Goal: Information Seeking & Learning: Check status

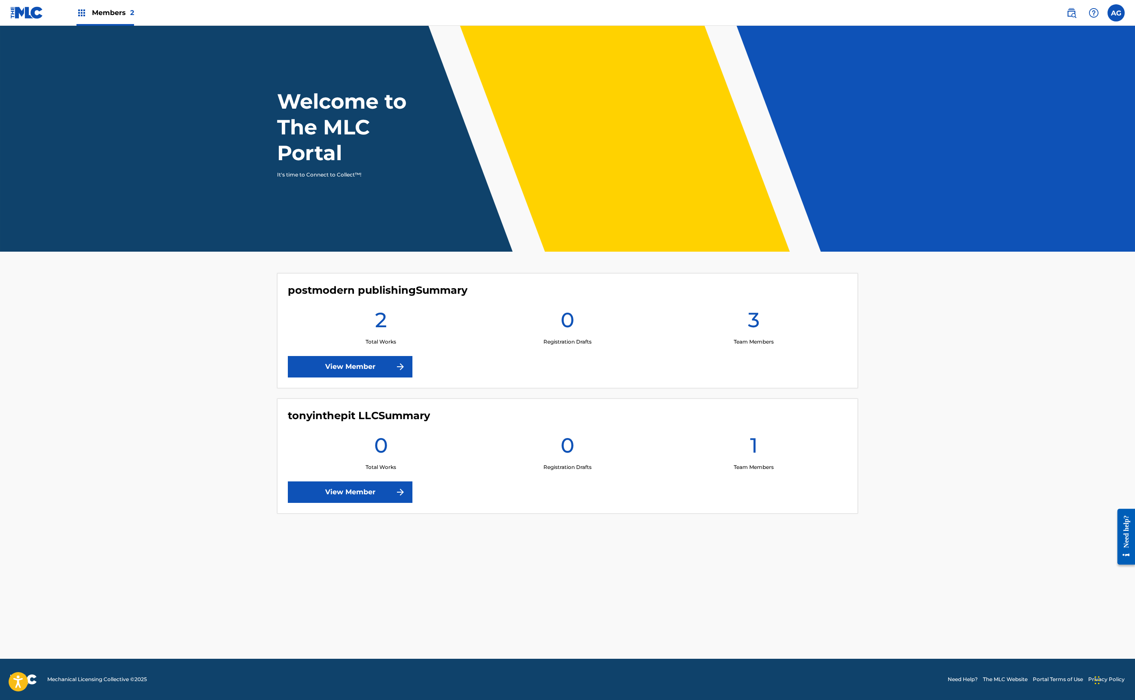
click at [288, 378] on link "View Member" at bounding box center [350, 366] width 125 height 21
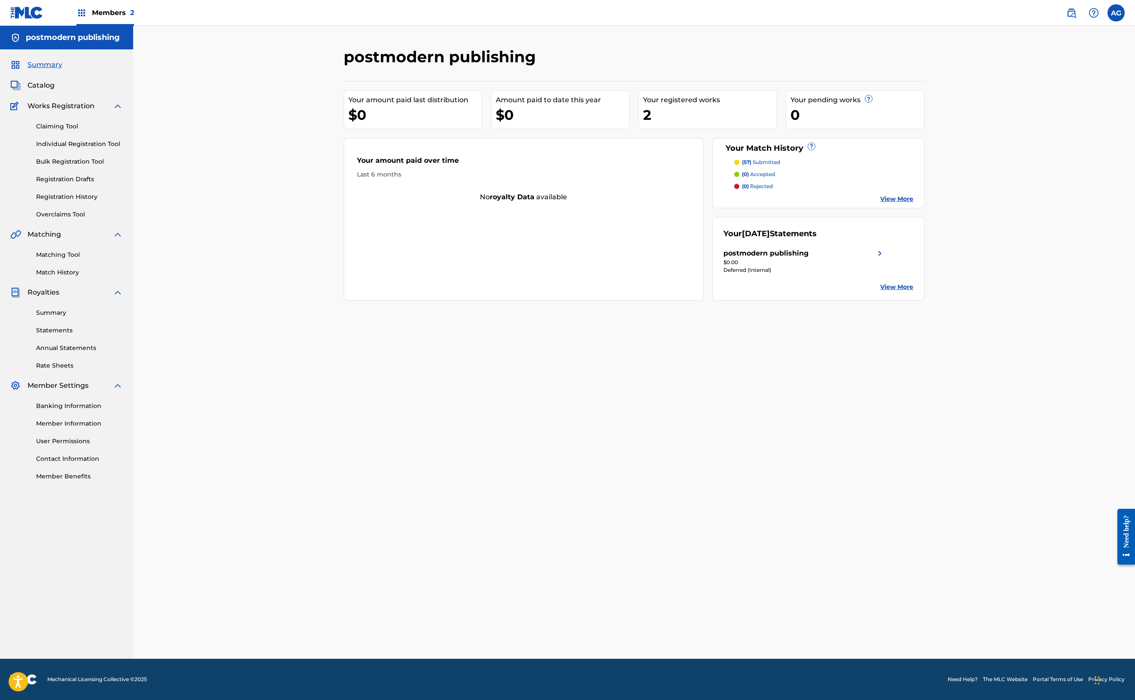
click at [885, 266] on div "$0.00" at bounding box center [804, 263] width 162 height 8
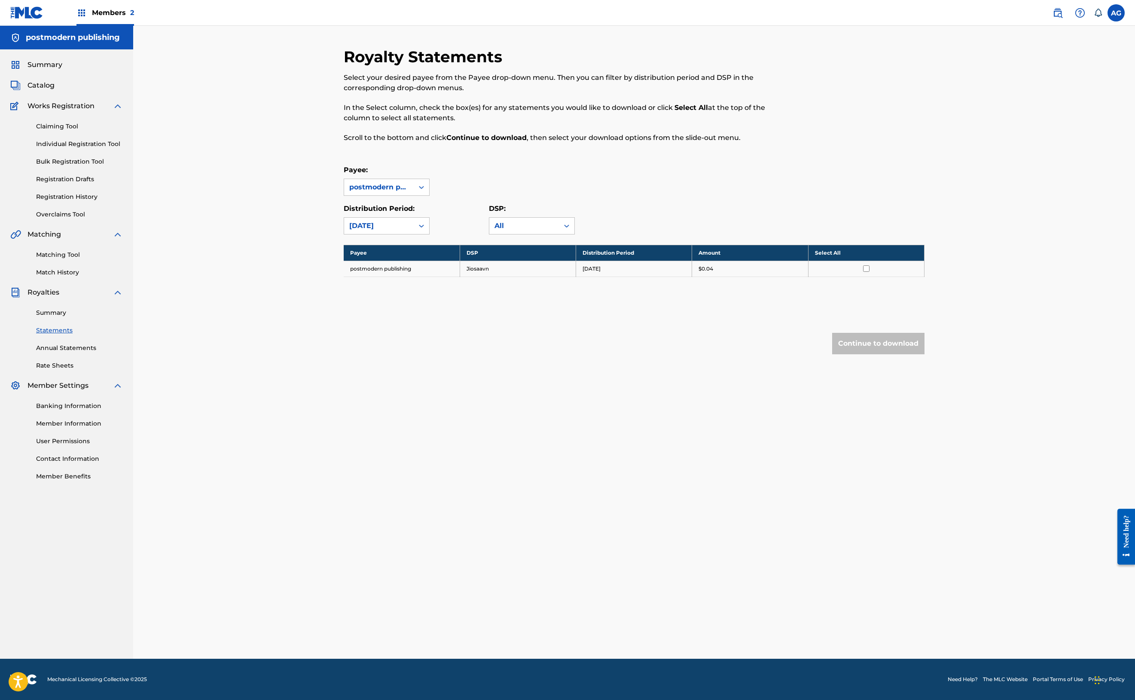
click at [27, 19] on img at bounding box center [26, 12] width 33 height 12
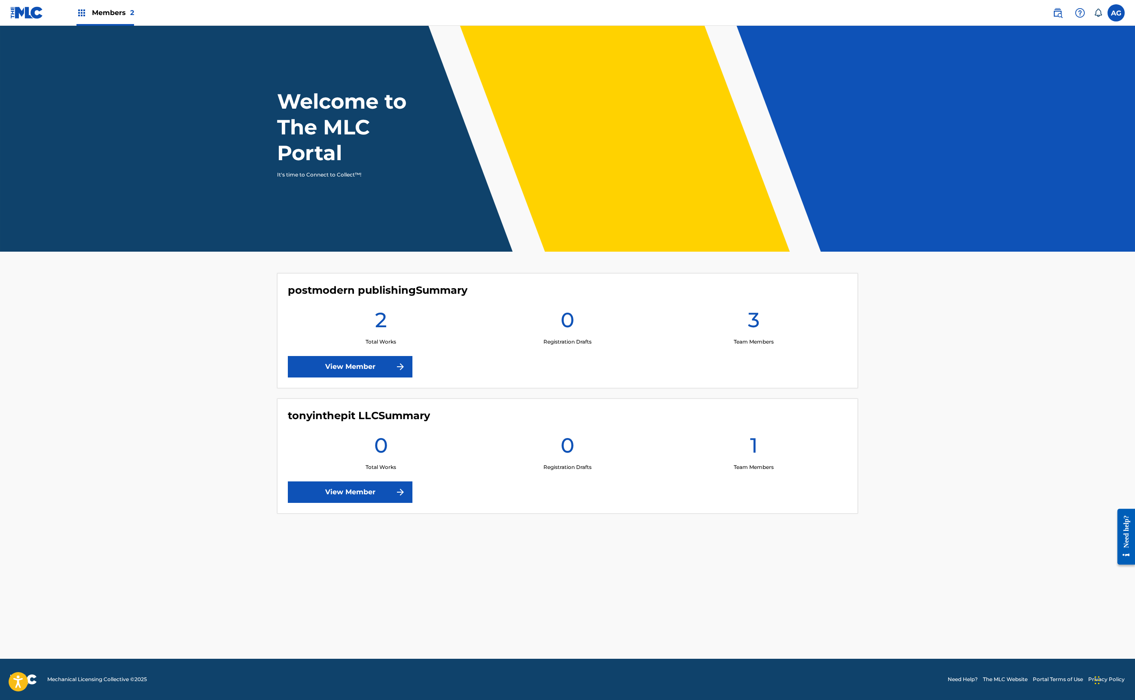
scroll to position [160, 0]
click at [288, 503] on link "View Member" at bounding box center [350, 492] width 125 height 21
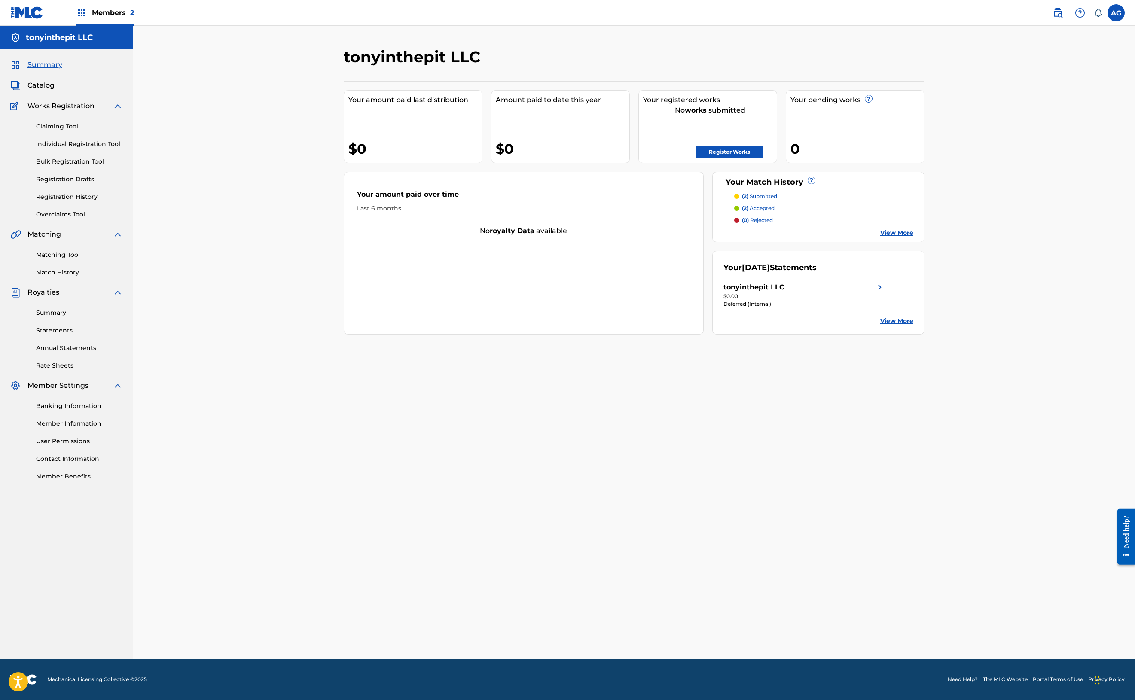
click at [28, 18] on img at bounding box center [26, 12] width 33 height 12
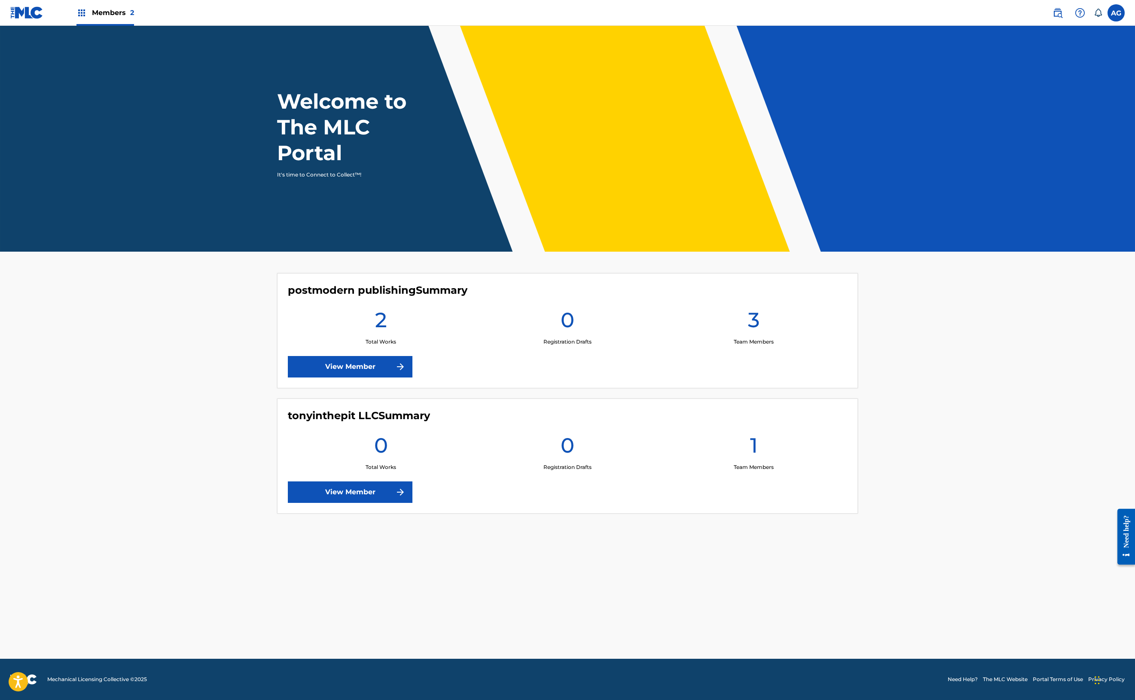
click at [1052, 18] on img at bounding box center [1057, 13] width 10 height 10
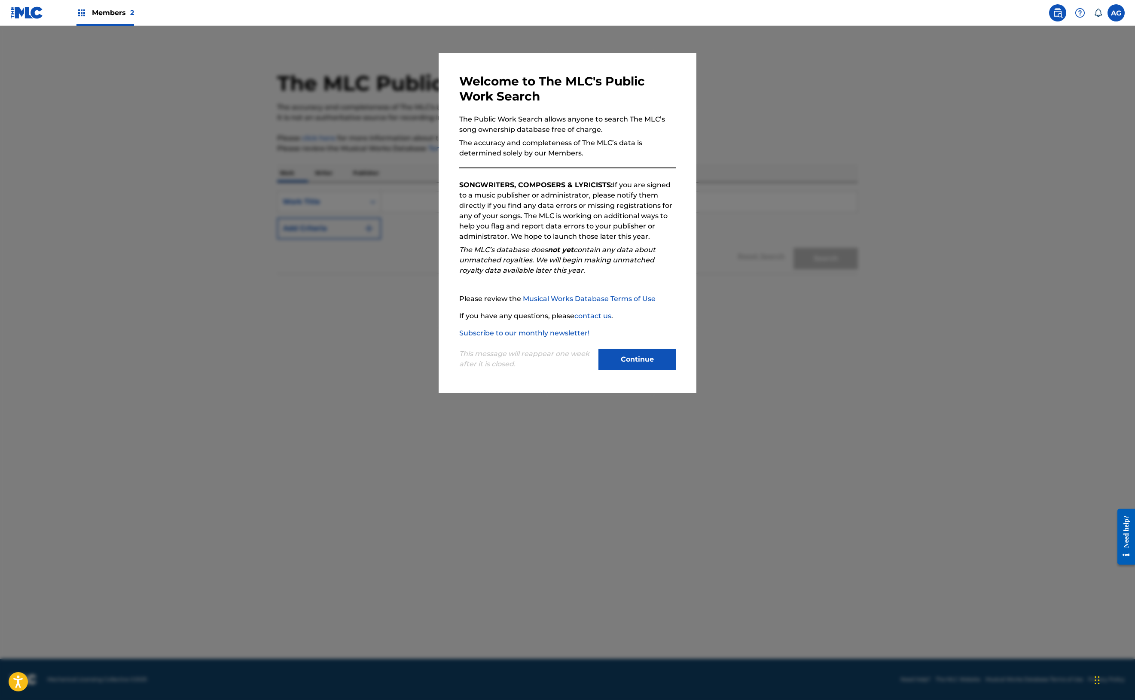
click at [676, 370] on button "Continue" at bounding box center [636, 359] width 77 height 21
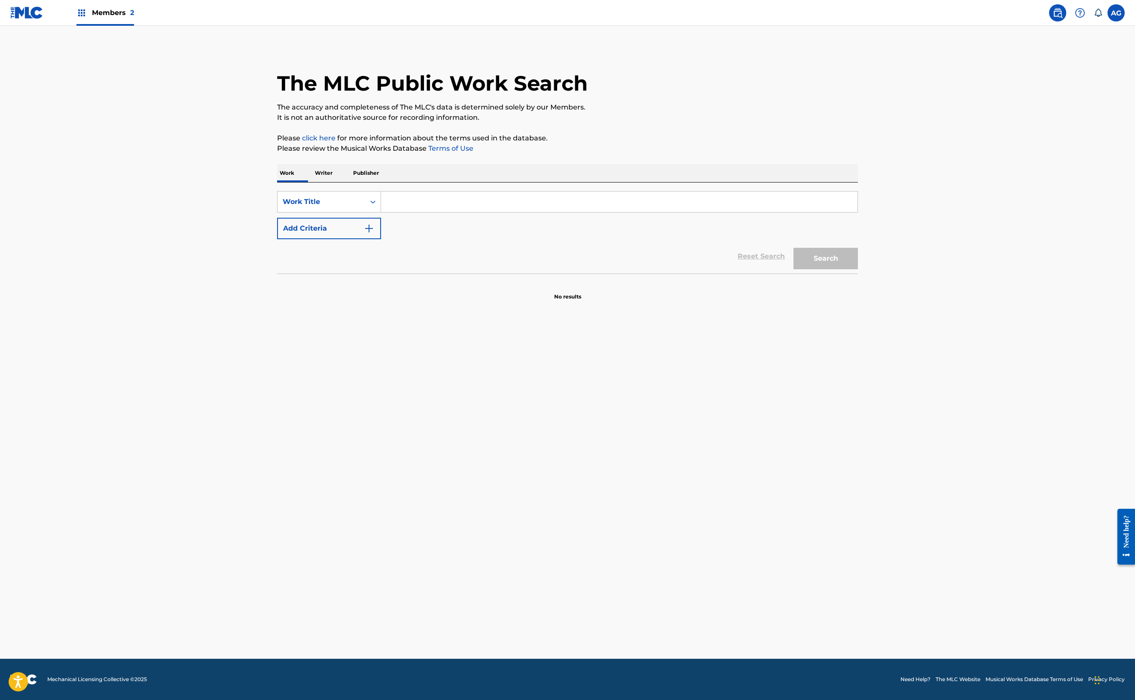
click at [351, 182] on p "Publisher" at bounding box center [366, 173] width 31 height 18
click at [1107, 21] on label at bounding box center [1115, 12] width 17 height 17
click at [1116, 13] on input "AG Anthony Guzman tonyinthepit@gmail.com Notification Preferences Profile Log o…" at bounding box center [1116, 13] width 0 height 0
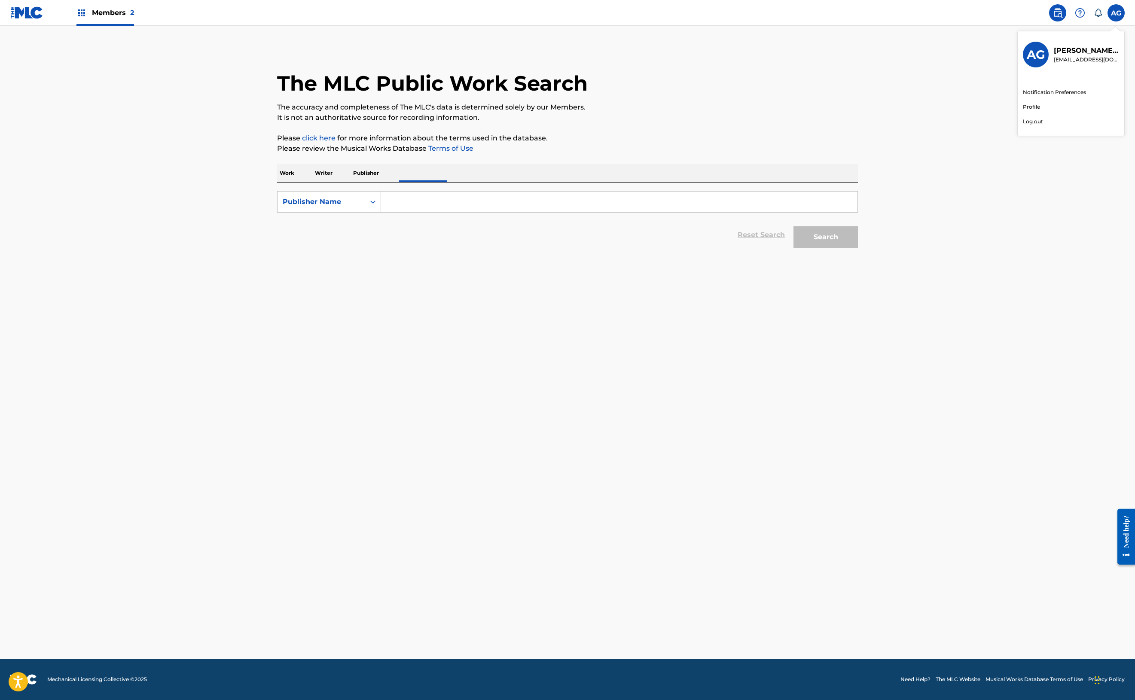
click at [1023, 111] on link "Profile" at bounding box center [1031, 107] width 17 height 8
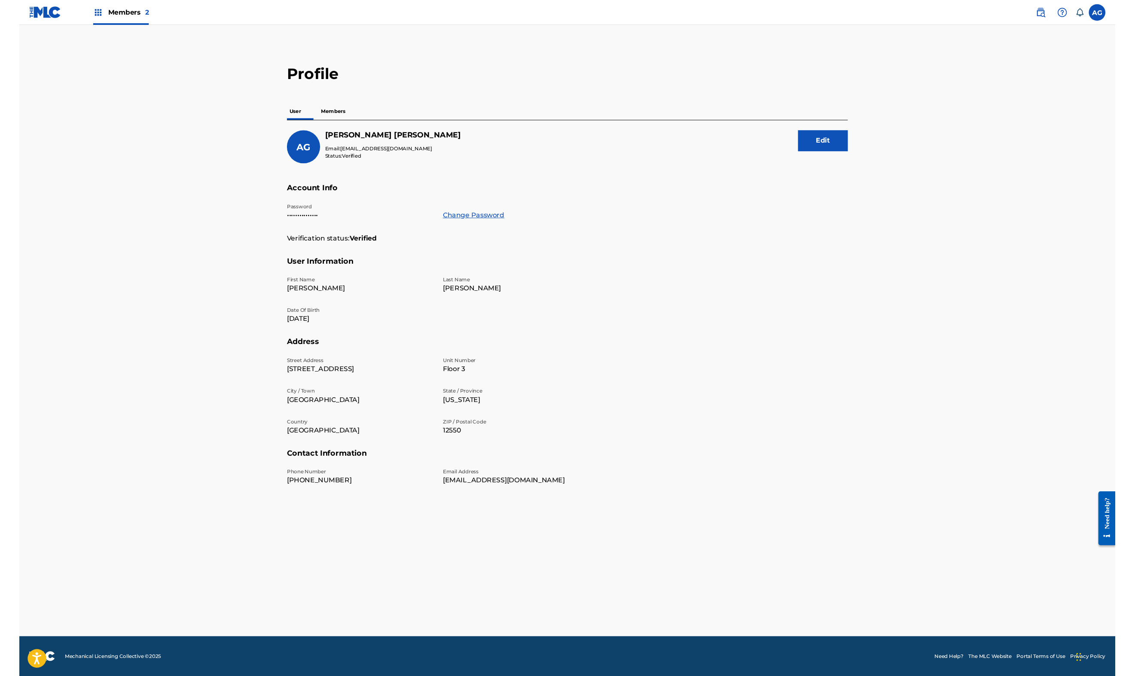
scroll to position [211, 0]
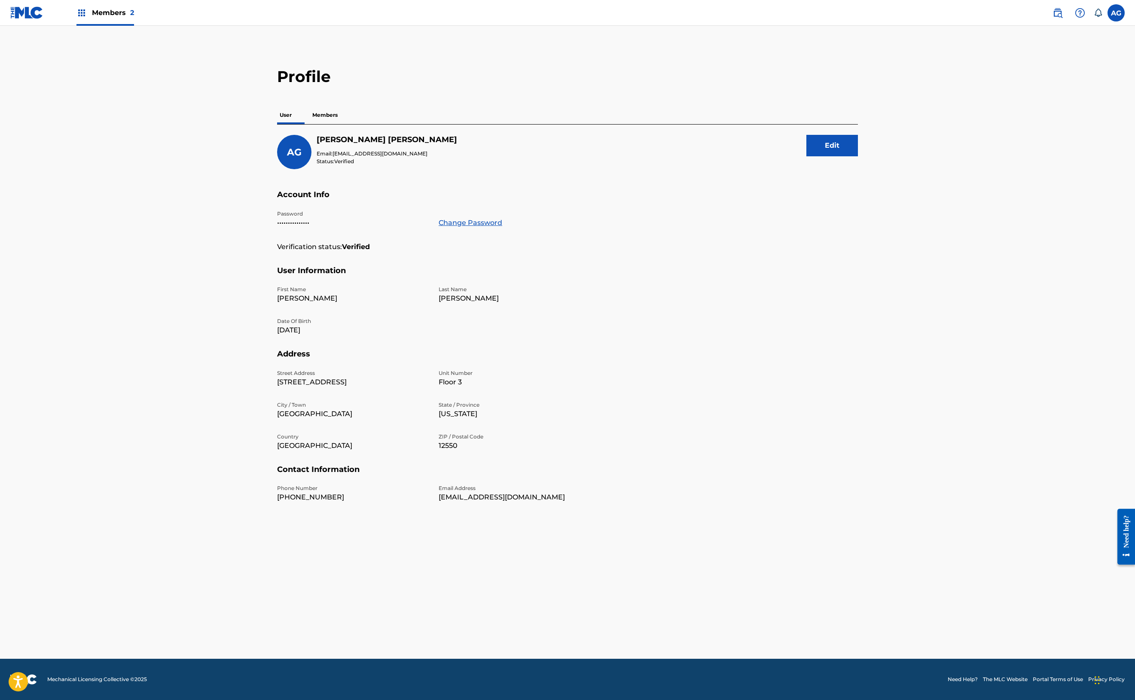
click at [948, 676] on link "Need Help?" at bounding box center [963, 680] width 30 height 8
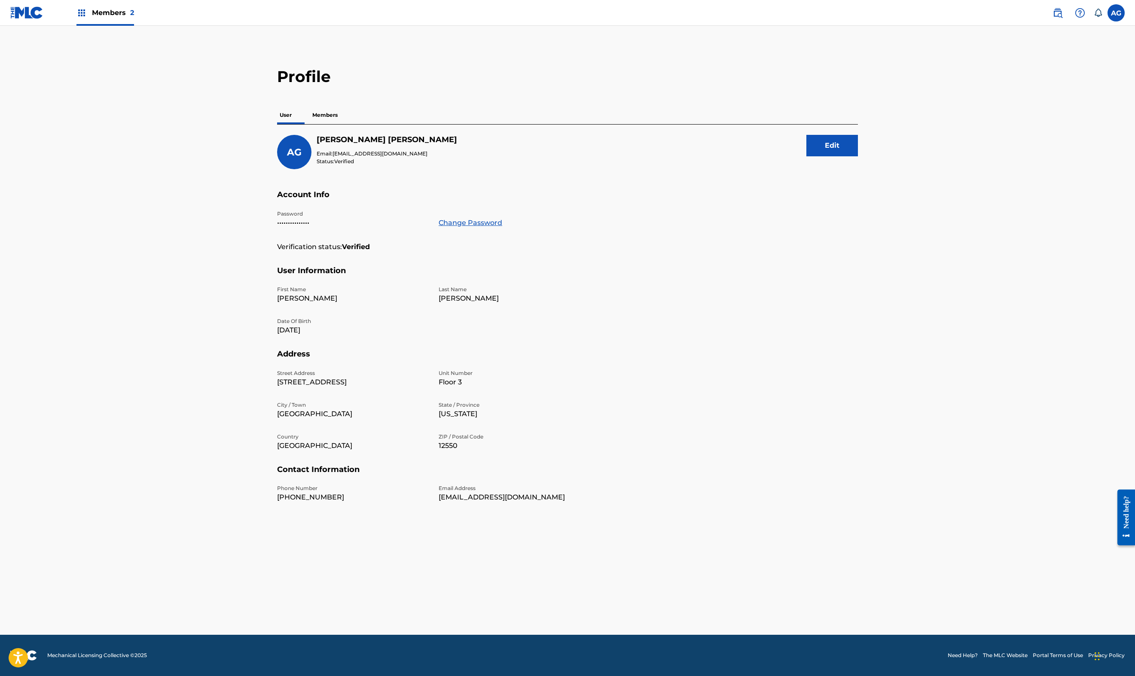
scroll to position [0, 0]
click at [34, 19] on img at bounding box center [26, 12] width 33 height 12
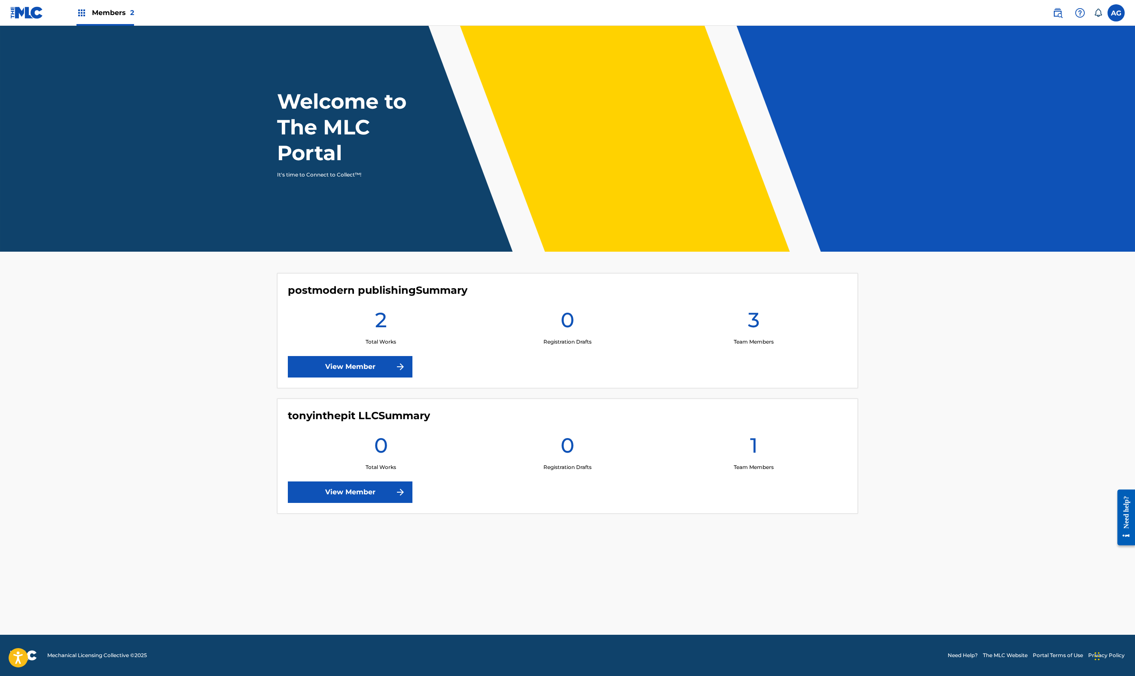
scroll to position [166, 0]
click at [395, 372] on img at bounding box center [400, 367] width 10 height 10
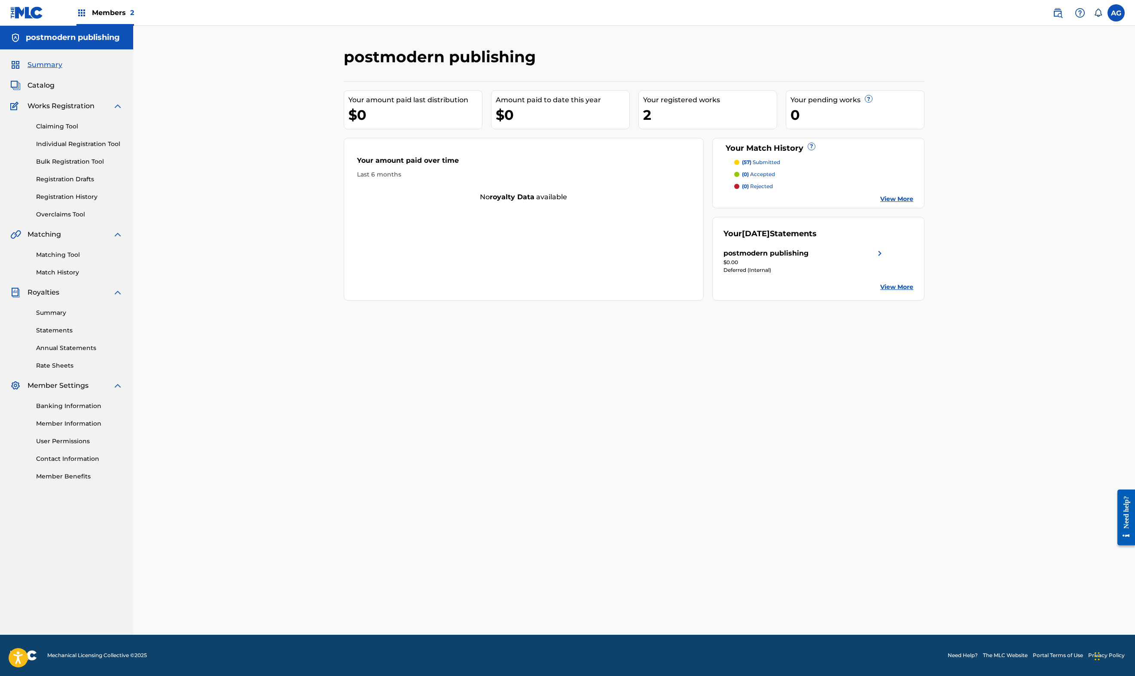
scroll to position [55, 0]
click at [885, 259] on img at bounding box center [880, 253] width 10 height 10
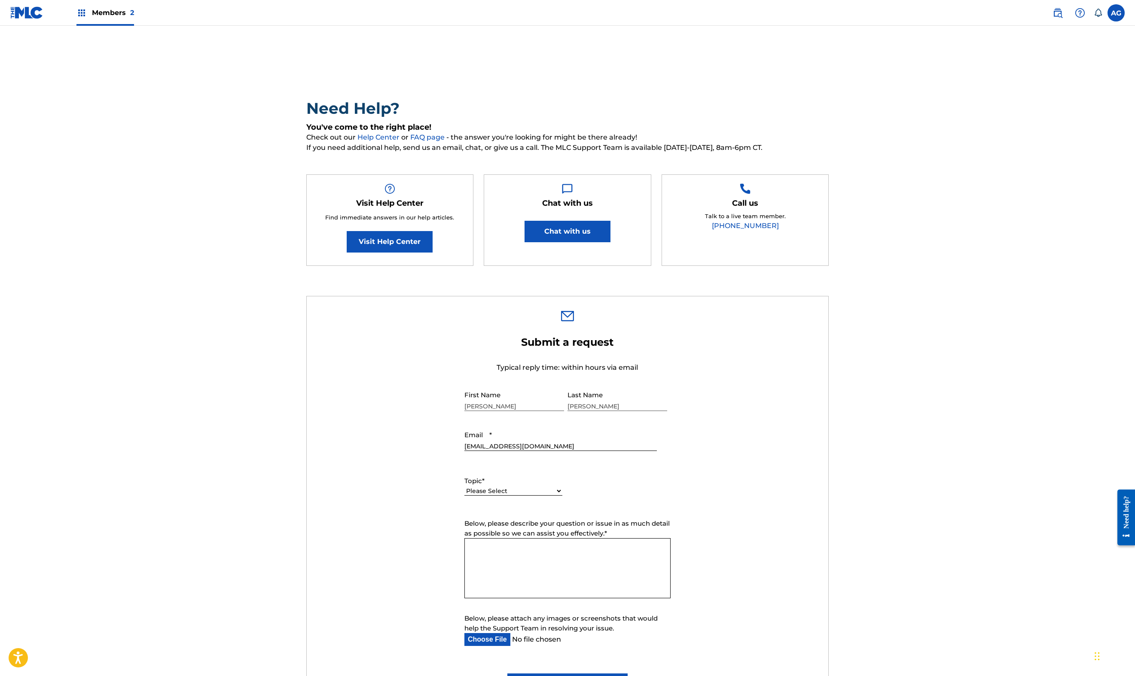
click at [779, 230] on link "[PHONE_NUMBER]" at bounding box center [745, 226] width 67 height 8
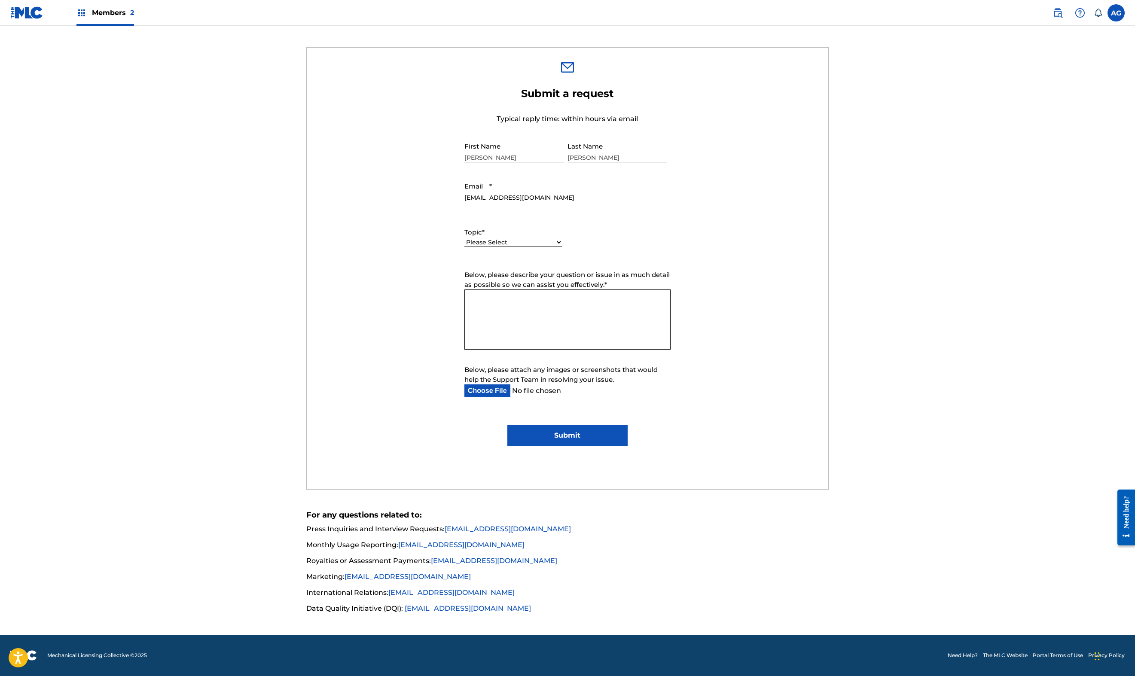
scroll to position [846, 0]
click at [948, 652] on link "Need Help?" at bounding box center [963, 656] width 30 height 8
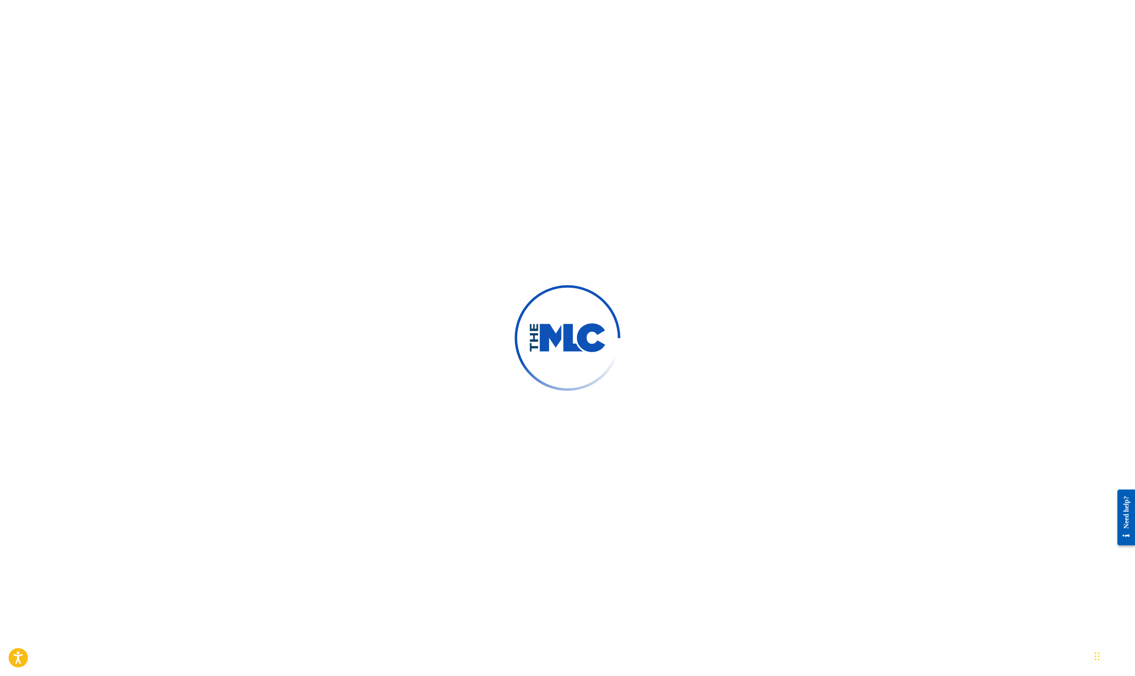
click at [743, 158] on div at bounding box center [567, 338] width 1135 height 676
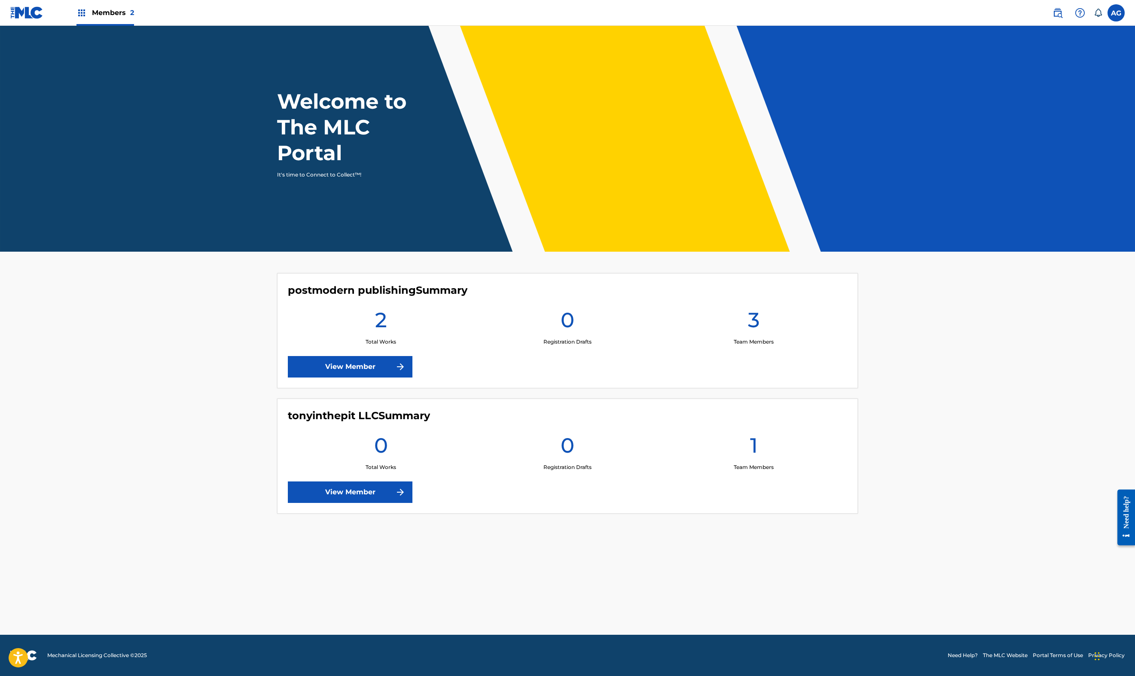
scroll to position [184, 0]
click at [288, 356] on link "View Member" at bounding box center [350, 366] width 125 height 21
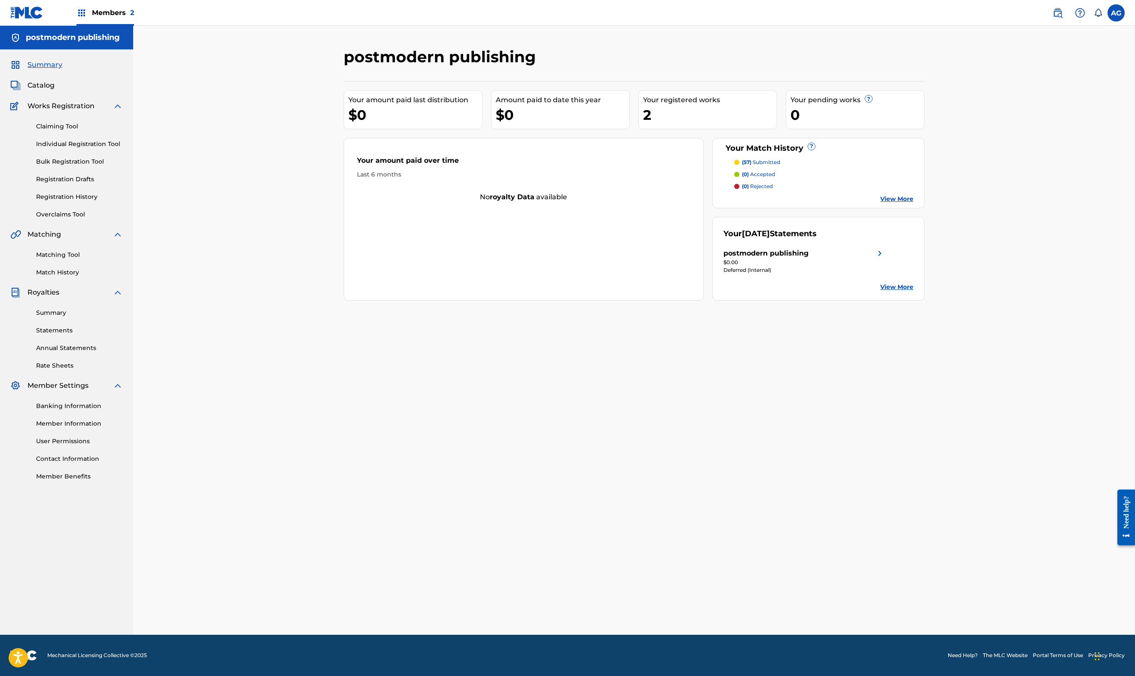
scroll to position [60, 0]
click at [913, 292] on link "View More" at bounding box center [896, 287] width 33 height 9
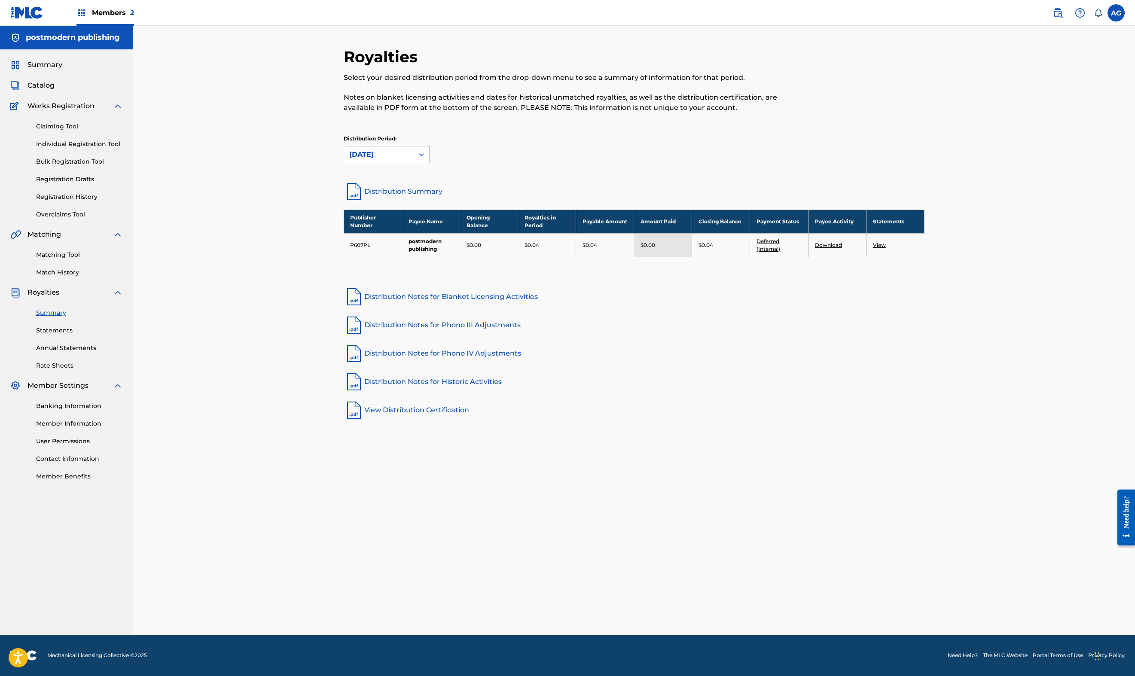
click at [780, 252] on link "Deferred (Internal)" at bounding box center [768, 245] width 24 height 14
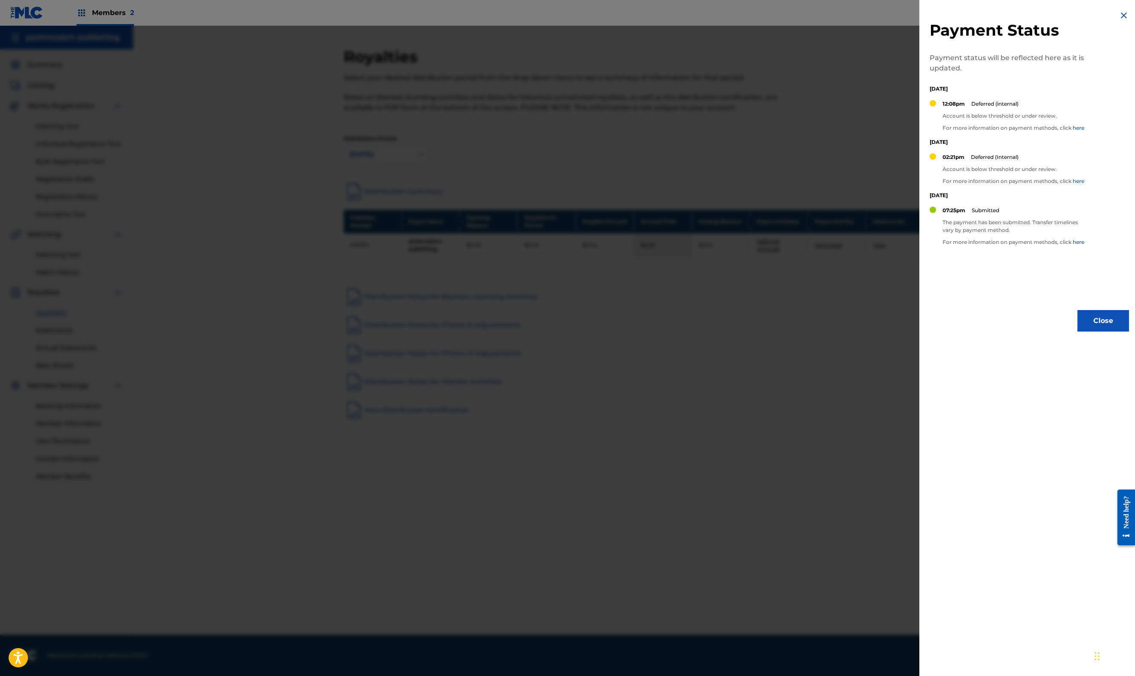
click at [1073, 131] on link "here" at bounding box center [1079, 128] width 12 height 6
